Goal: Entertainment & Leisure: Consume media (video, audio)

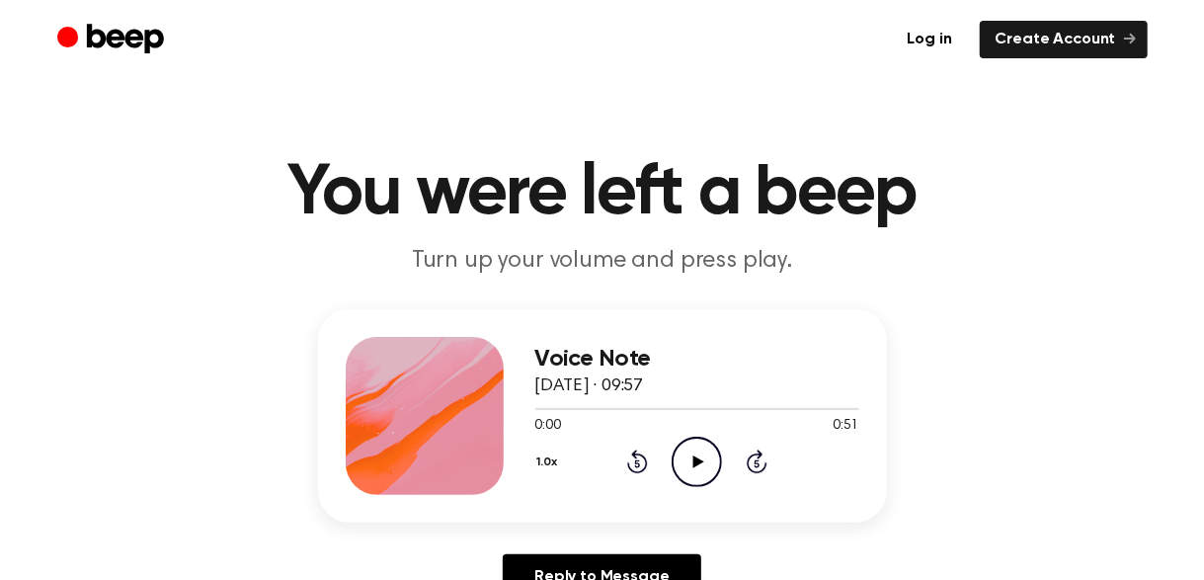
click at [693, 456] on icon at bounding box center [698, 461] width 11 height 13
drag, startPoint x: 698, startPoint y: 469, endPoint x: 701, endPoint y: 402, distance: 67.2
click at [700, 469] on icon "Play Audio" at bounding box center [697, 462] width 50 height 50
click at [693, 473] on icon "Play Audio" at bounding box center [697, 462] width 50 height 50
click at [712, 464] on icon "Play Audio" at bounding box center [697, 462] width 50 height 50
